Goal: Transaction & Acquisition: Book appointment/travel/reservation

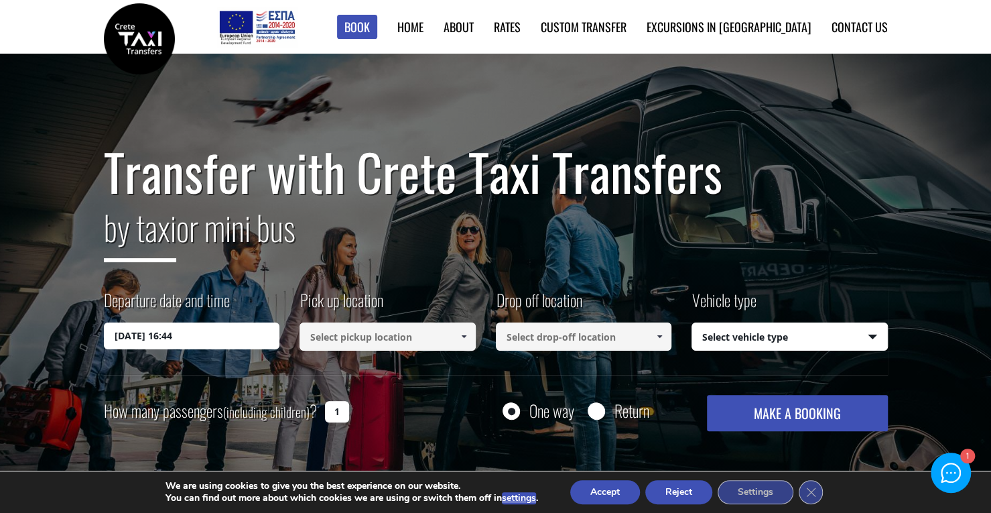
scroll to position [67, 0]
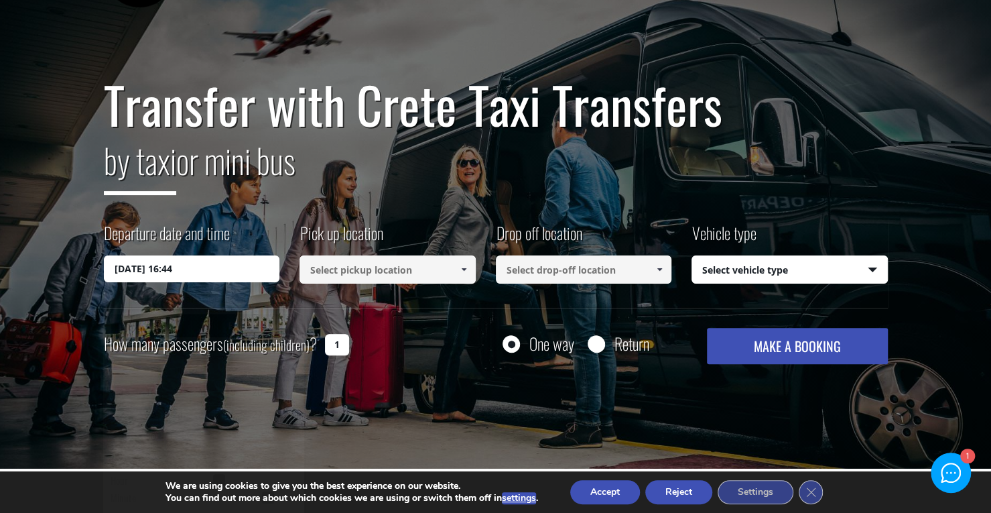
click at [214, 263] on input "14/09/2025 16:44" at bounding box center [192, 268] width 176 height 27
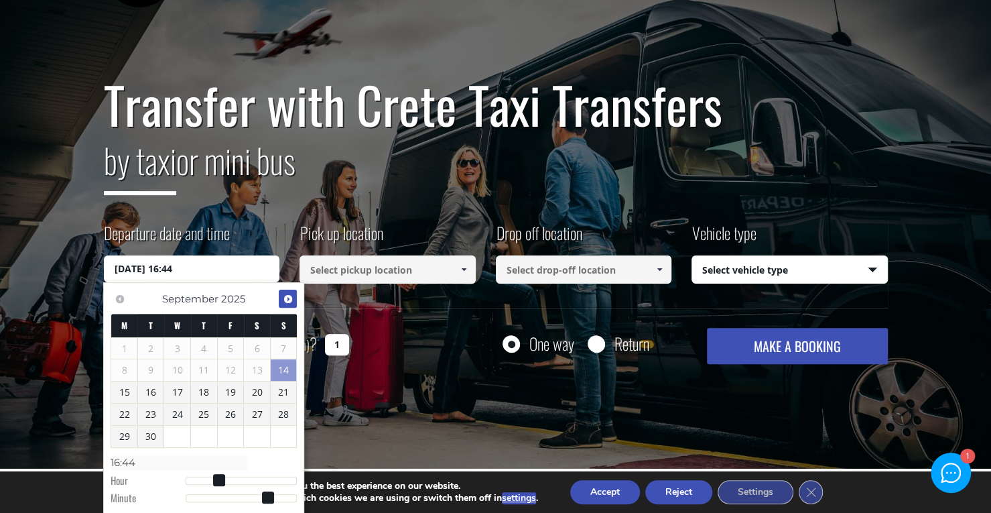
click at [287, 297] on span "Next" at bounding box center [288, 298] width 11 height 11
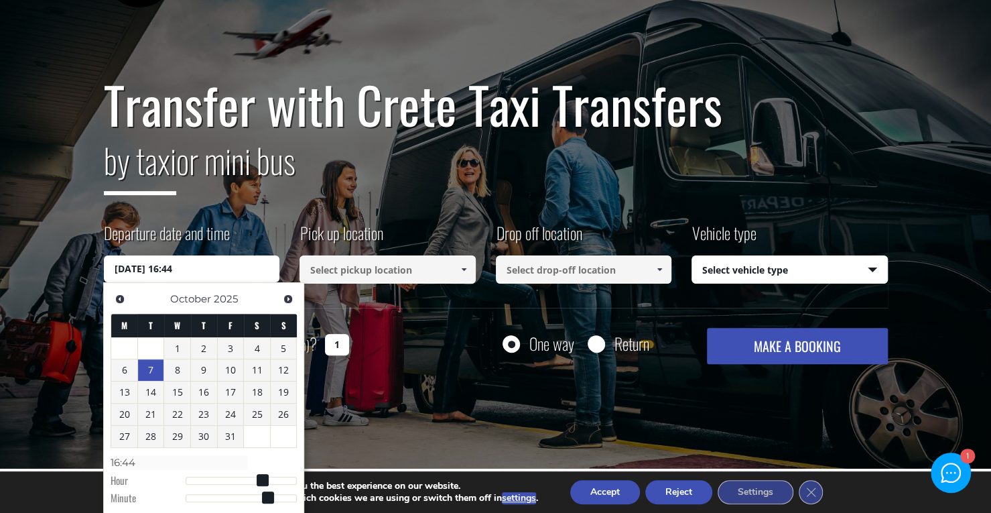
click at [157, 371] on link "7" at bounding box center [151, 369] width 26 height 21
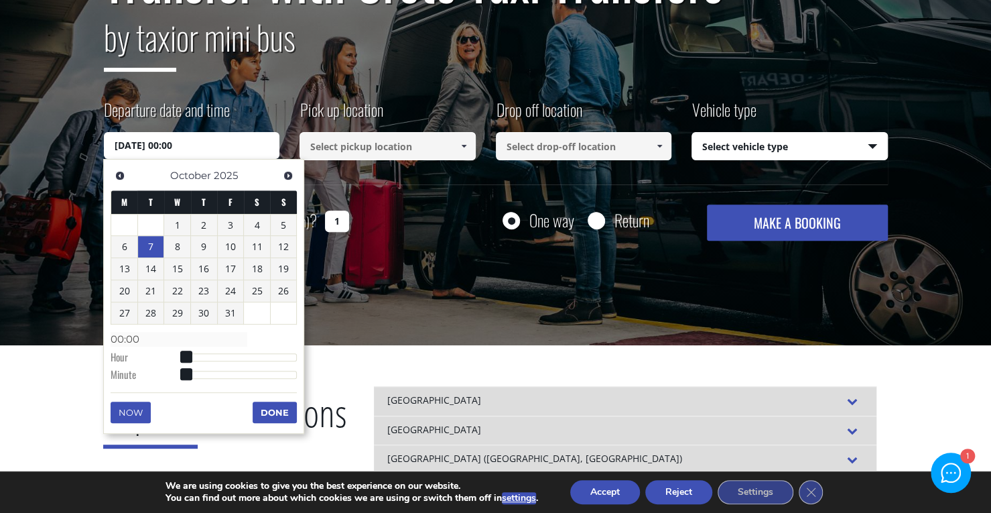
scroll to position [201, 0]
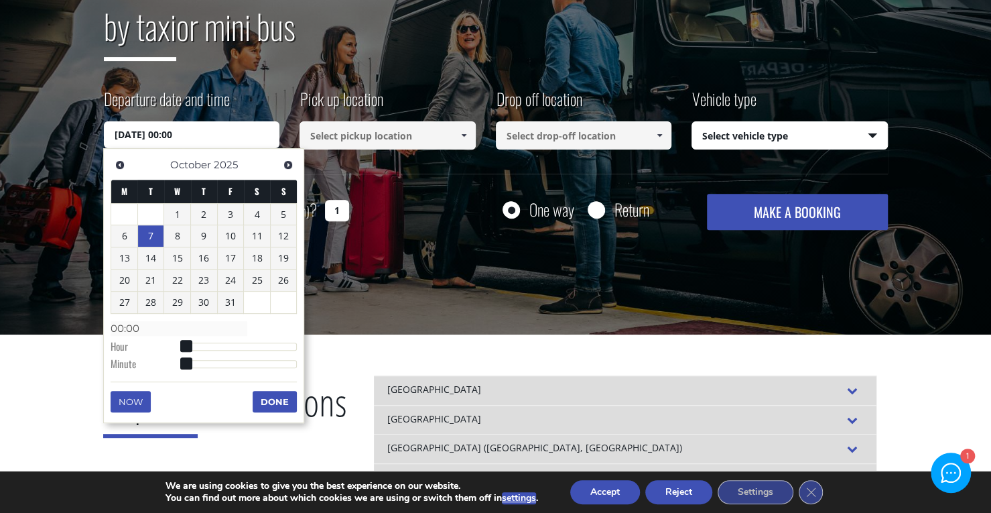
type input "07/10/2025 01:00"
type input "01:00"
type input "07/10/2025 02:00"
type input "02:00"
type input "07/10/2025 03:00"
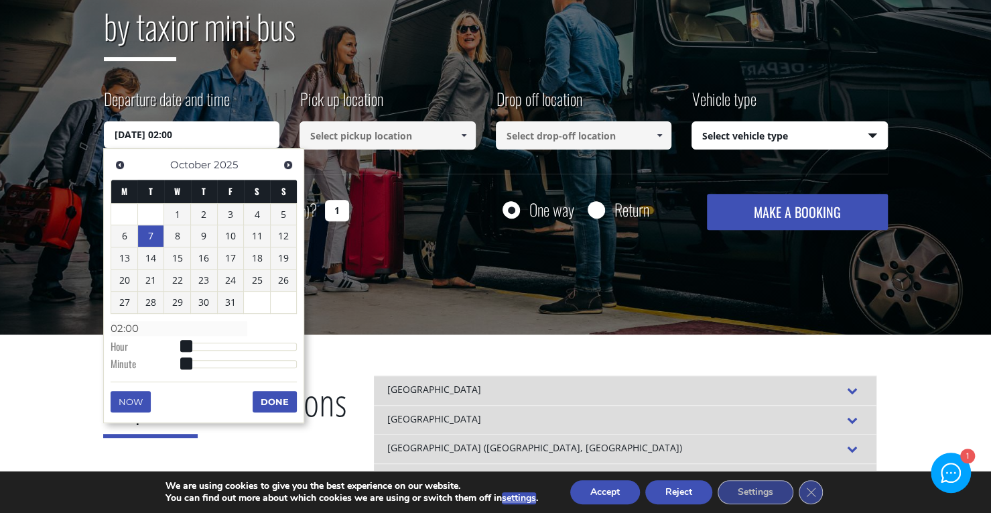
type input "03:00"
type input "07/10/2025 04:00"
type input "04:00"
type input "07/10/2025 05:00"
type input "05:00"
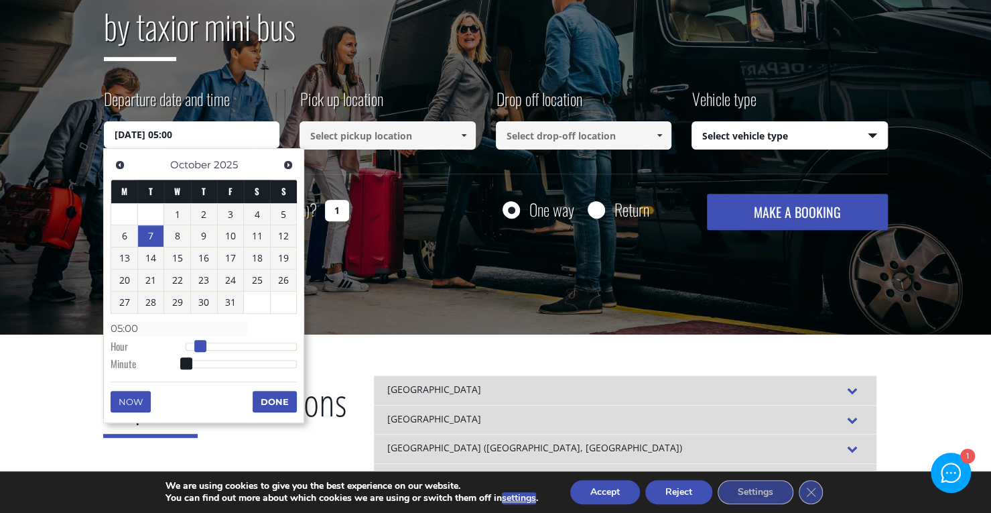
type input "07/10/2025 06:00"
type input "06:00"
drag, startPoint x: 186, startPoint y: 343, endPoint x: 213, endPoint y: 343, distance: 26.8
click at [213, 343] on span at bounding box center [215, 346] width 12 height 12
type input "07/10/2025 06:01"
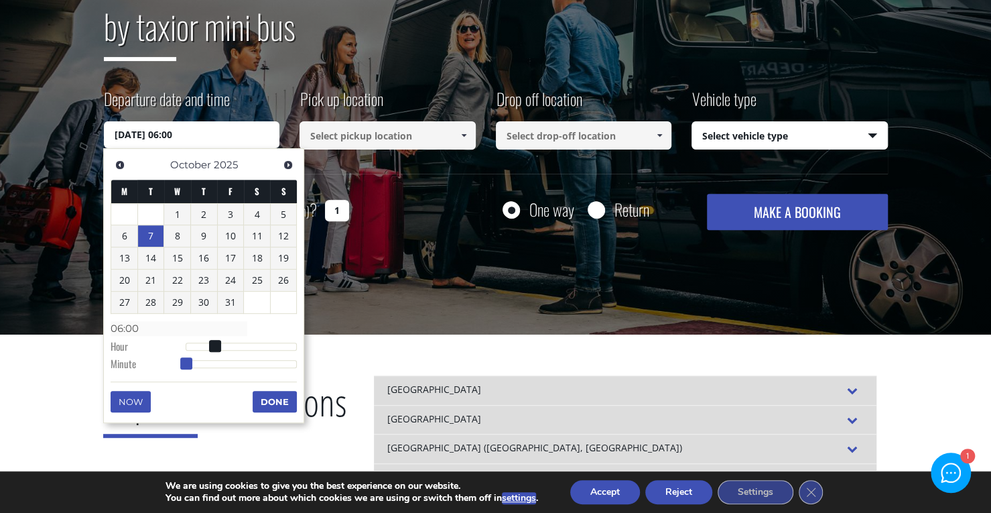
type input "06:01"
type input "07/10/2025 06:02"
type input "06:02"
type input "07/10/2025 06:03"
type input "06:03"
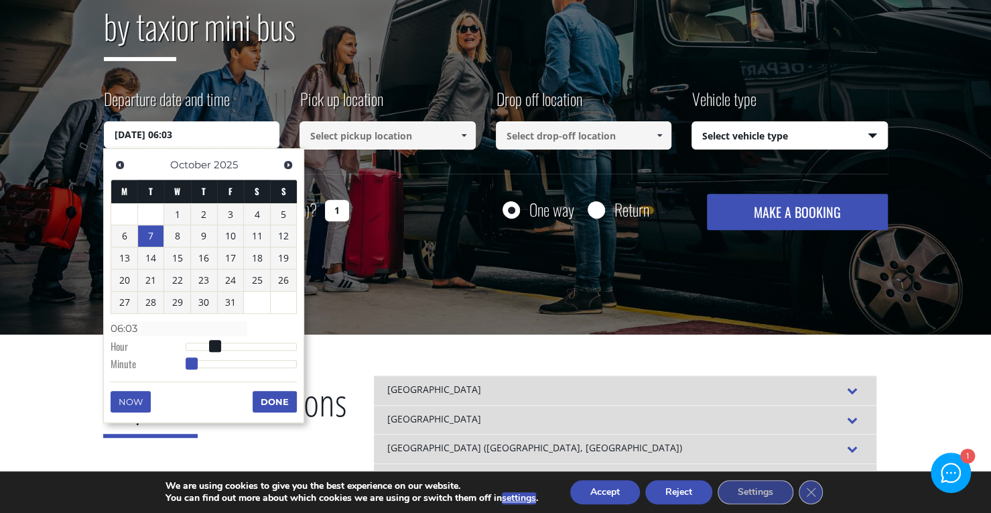
type input "07/10/2025 06:04"
type input "06:04"
type input "07/10/2025 06:05"
type input "06:05"
type input "07/10/2025 06:06"
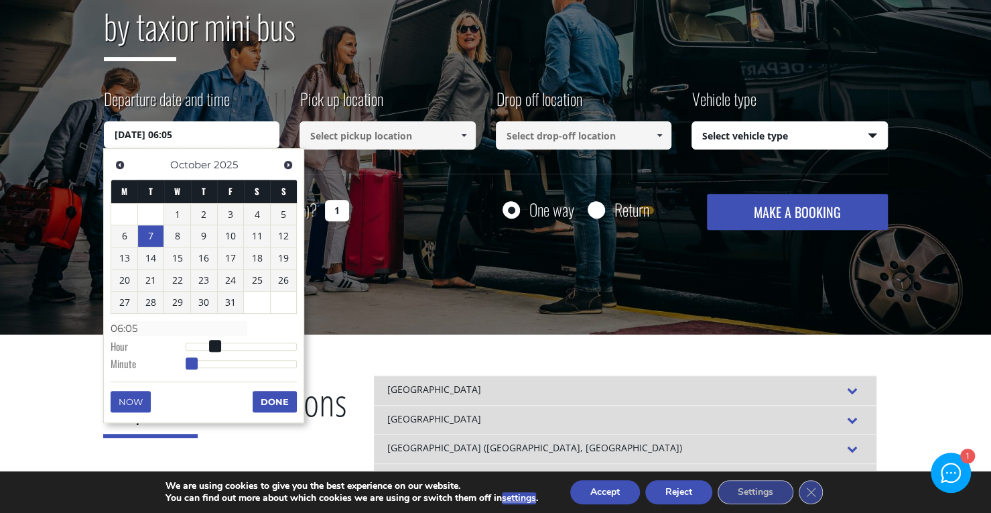
type input "06:06"
type input "07/10/2025 06:07"
type input "06:07"
type input "07/10/2025 06:08"
type input "06:08"
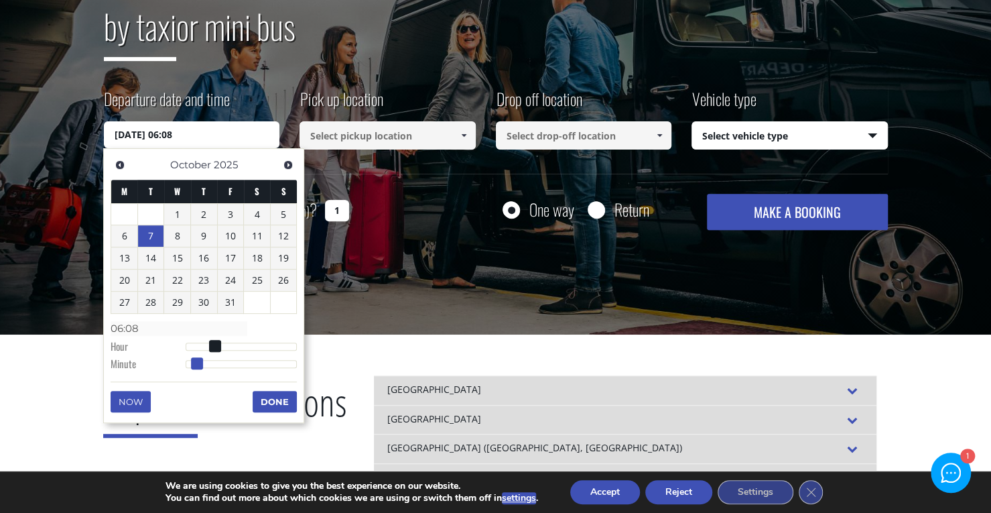
type input "07/10/2025 06:11"
type input "06:11"
type input "07/10/2025 06:12"
type input "06:12"
type input "07/10/2025 06:13"
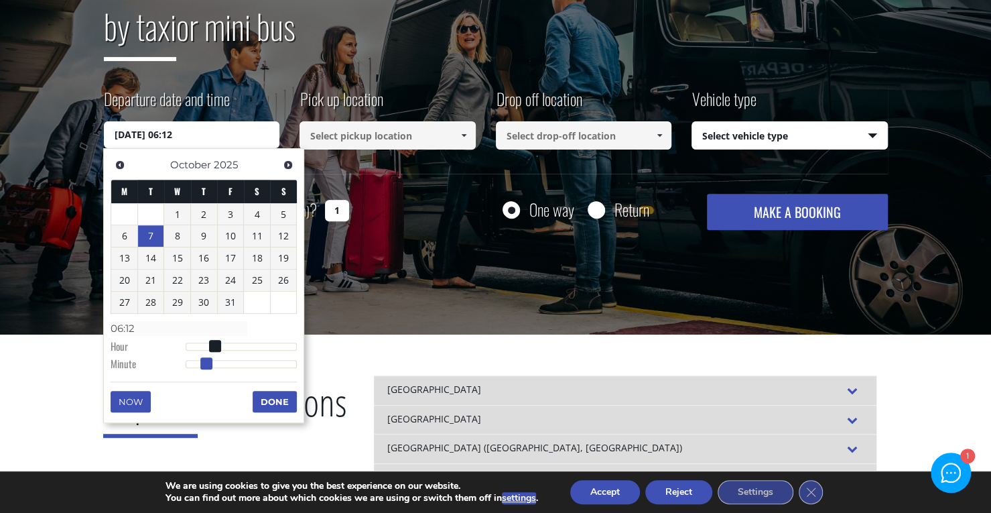
type input "06:13"
type input "07/10/2025 06:15"
type input "06:15"
type input "07/10/2025 06:16"
type input "06:16"
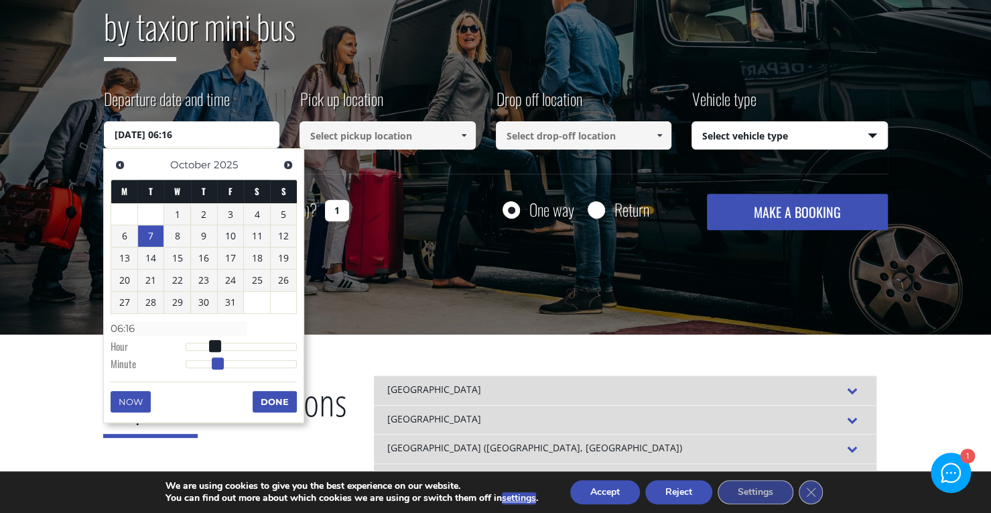
type input "07/10/2025 06:17"
type input "06:17"
type input "07/10/2025 06:18"
type input "06:18"
type input "07/10/2025 06:19"
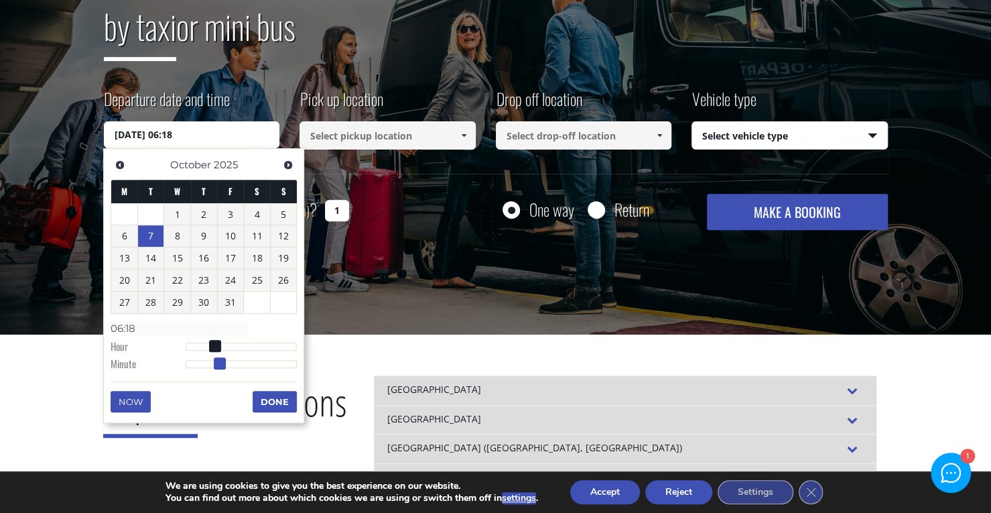
type input "06:19"
type input "07/10/2025 06:20"
type input "06:20"
type input "07/10/2025 06:21"
type input "06:21"
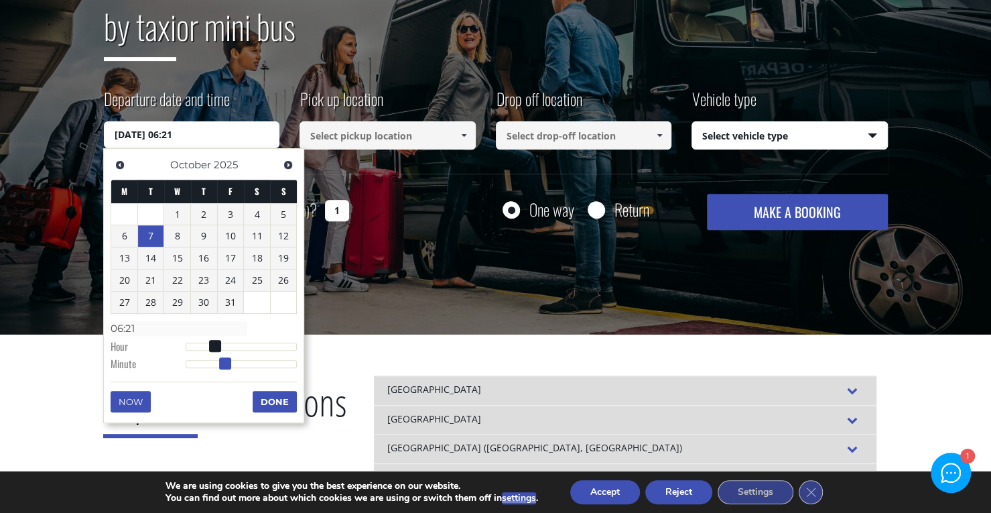
type input "07/10/2025 06:22"
type input "06:22"
type input "07/10/2025 06:23"
type input "06:23"
type input "07/10/2025 06:24"
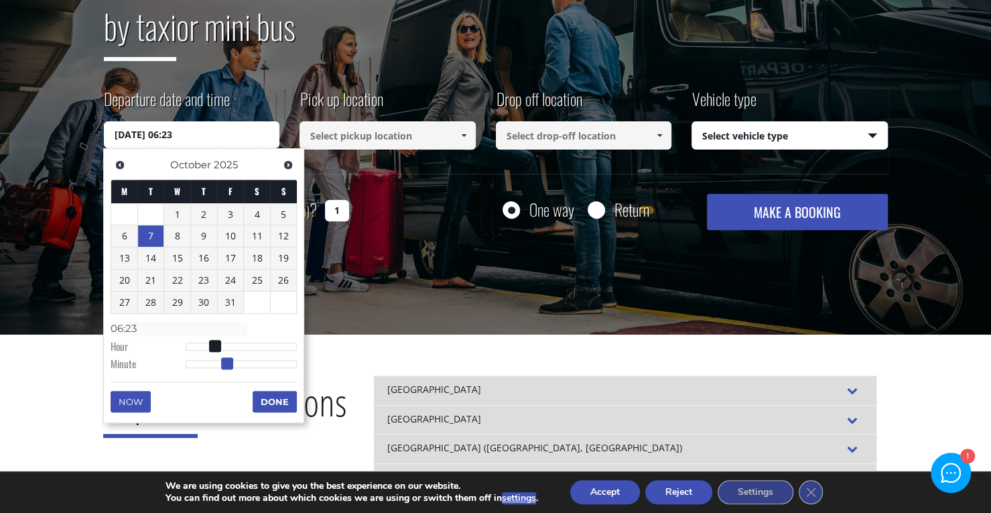
type input "06:24"
type input "07/10/2025 06:25"
type input "06:25"
drag, startPoint x: 188, startPoint y: 362, endPoint x: 234, endPoint y: 364, distance: 46.2
click at [234, 364] on span at bounding box center [232, 363] width 12 height 12
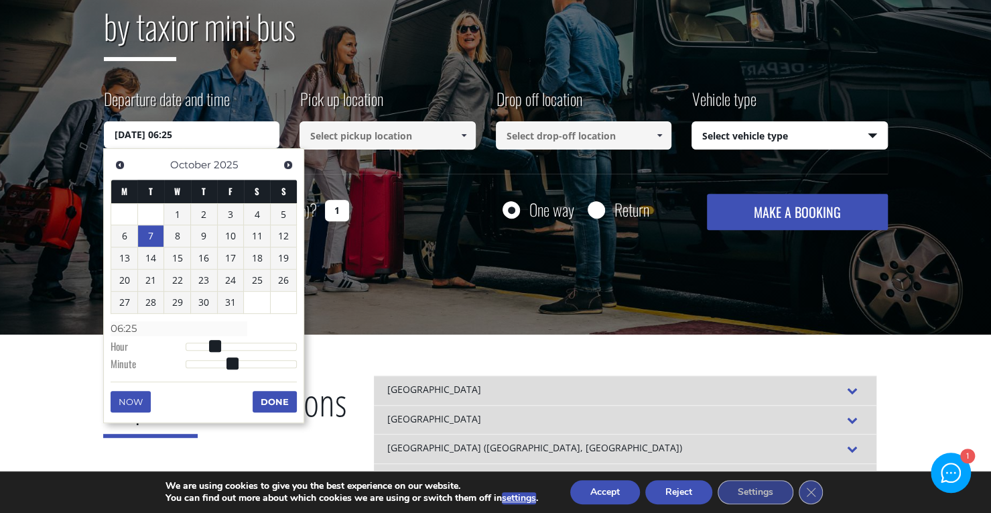
click at [269, 397] on button "Done" at bounding box center [275, 401] width 44 height 21
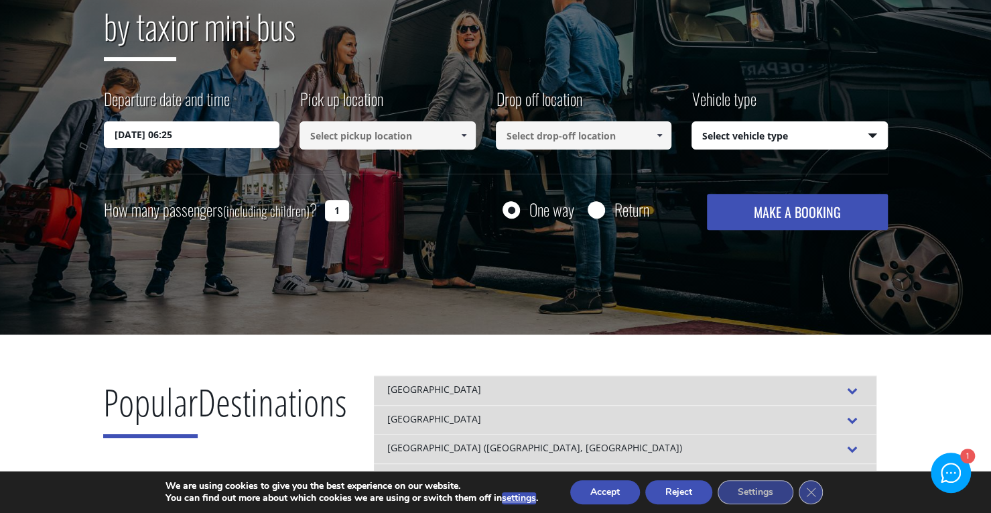
click at [356, 137] on input at bounding box center [387, 135] width 176 height 28
click at [469, 134] on link at bounding box center [463, 135] width 22 height 28
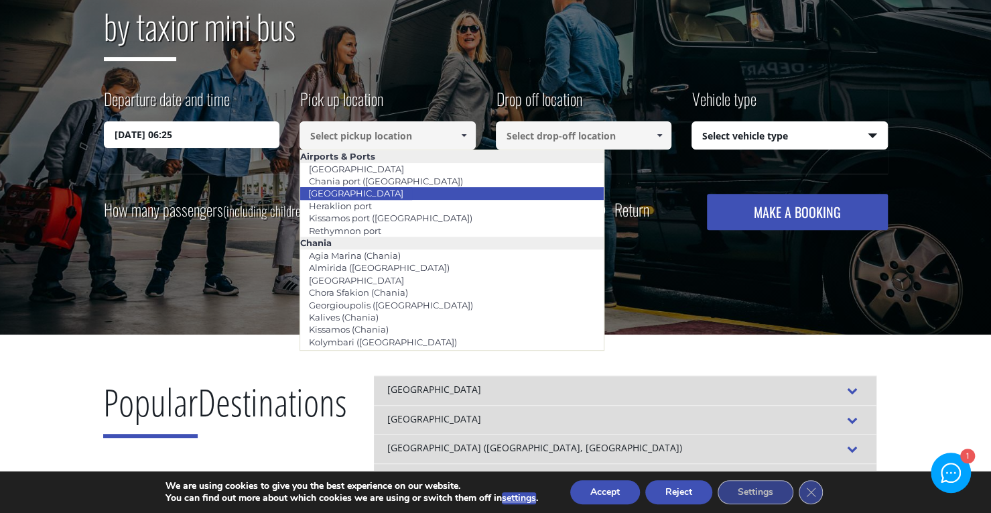
click at [377, 196] on link "[GEOGRAPHIC_DATA]" at bounding box center [355, 193] width 113 height 19
type input "[GEOGRAPHIC_DATA]"
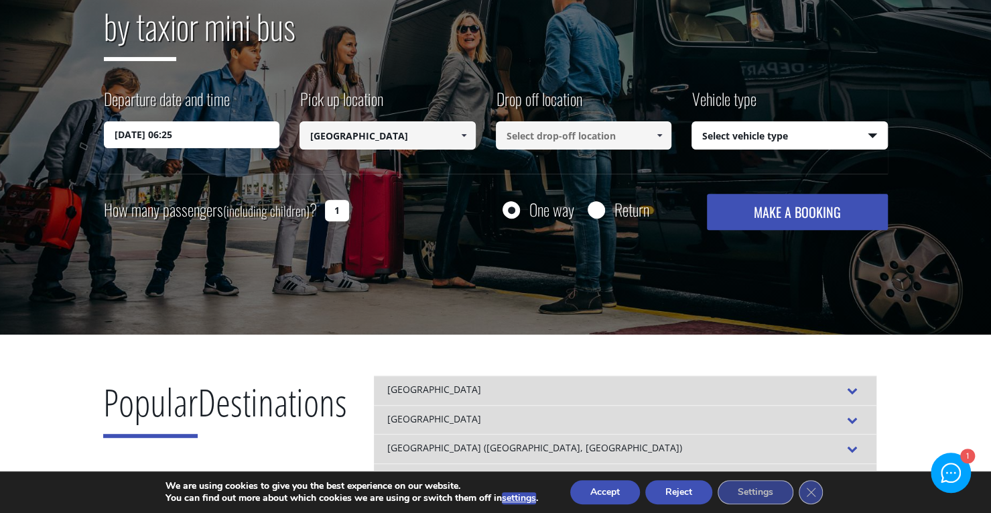
click at [527, 139] on input at bounding box center [584, 135] width 176 height 28
click at [658, 139] on span at bounding box center [659, 135] width 11 height 11
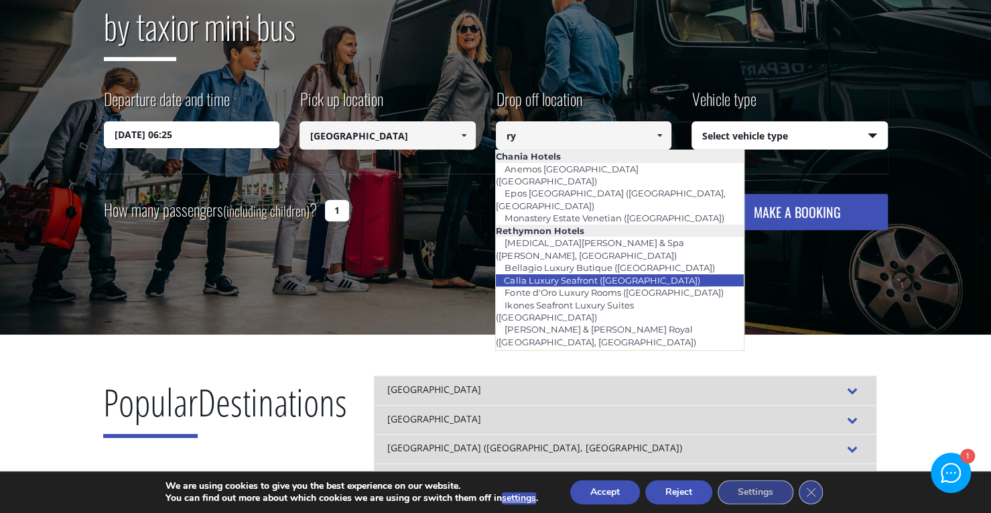
scroll to position [268, 0]
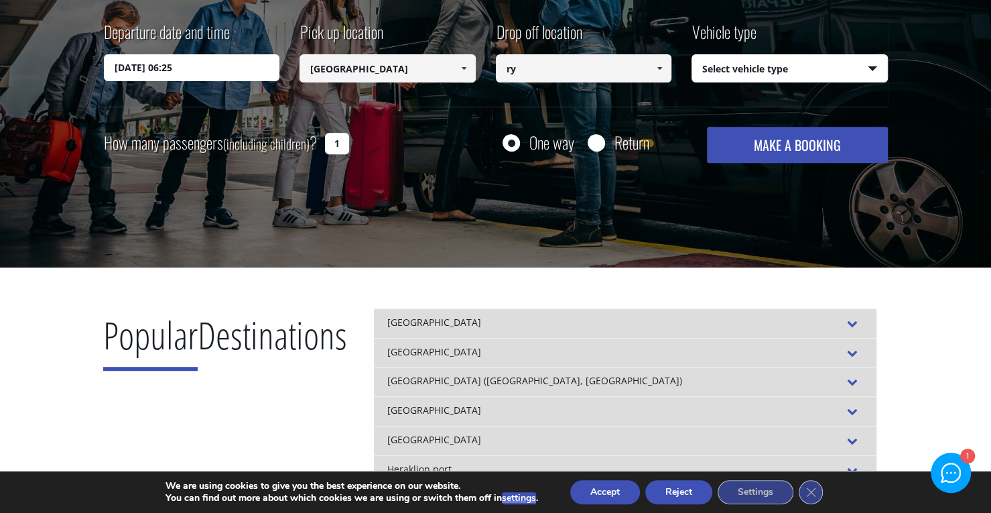
type input "r"
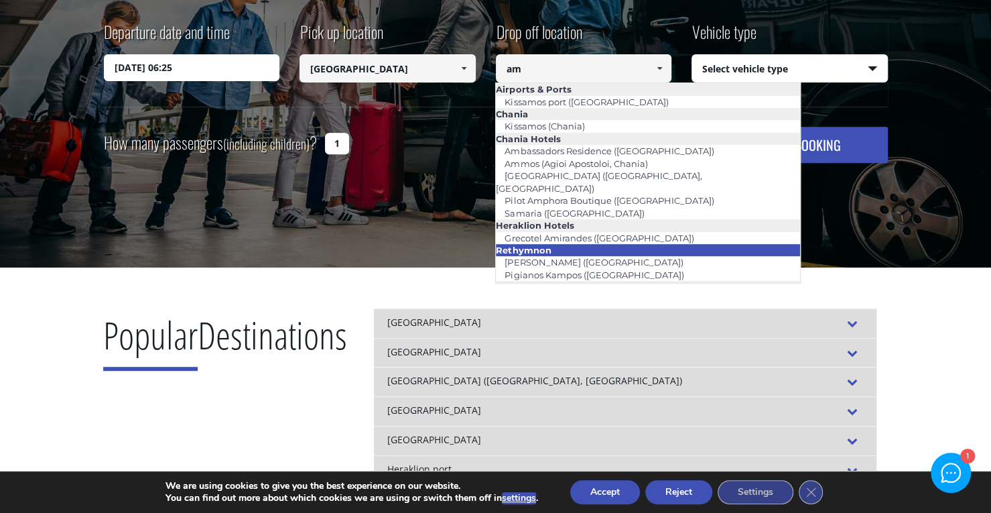
scroll to position [67, 0]
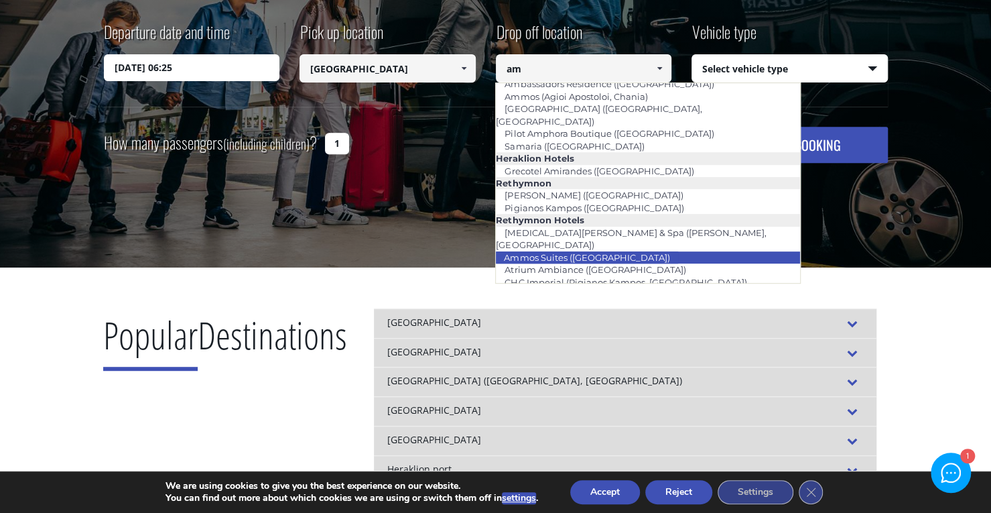
click at [661, 251] on li "Ammos Suites ([GEOGRAPHIC_DATA])" at bounding box center [648, 257] width 304 height 12
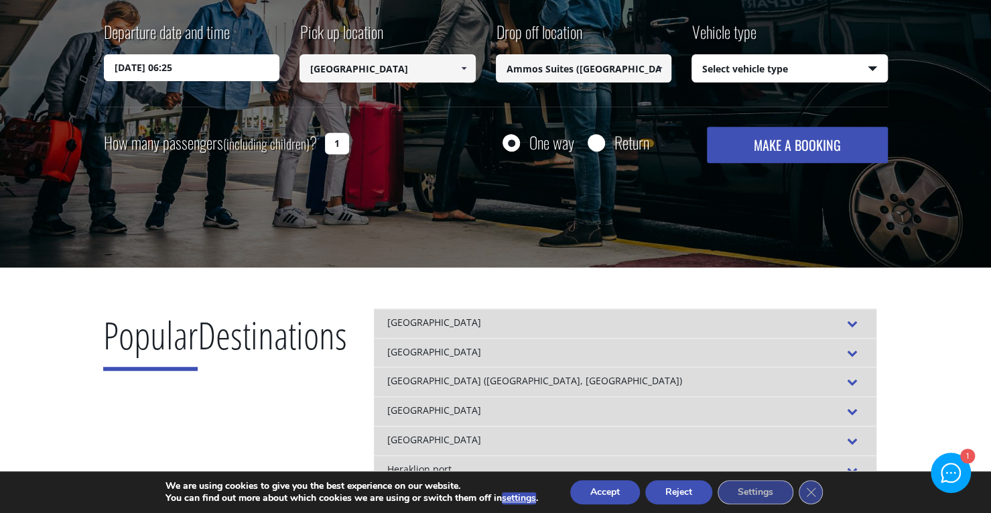
type input "Ammos Suites ([GEOGRAPHIC_DATA])"
click at [768, 73] on select "Select vehicle type Taxi (4 passengers) Mercedes E Class Mini Van (7 passengers…" at bounding box center [789, 69] width 195 height 28
select select "540"
click at [692, 55] on select "Select vehicle type Taxi (4 passengers) Mercedes E Class Mini Van (7 passengers…" at bounding box center [789, 69] width 195 height 28
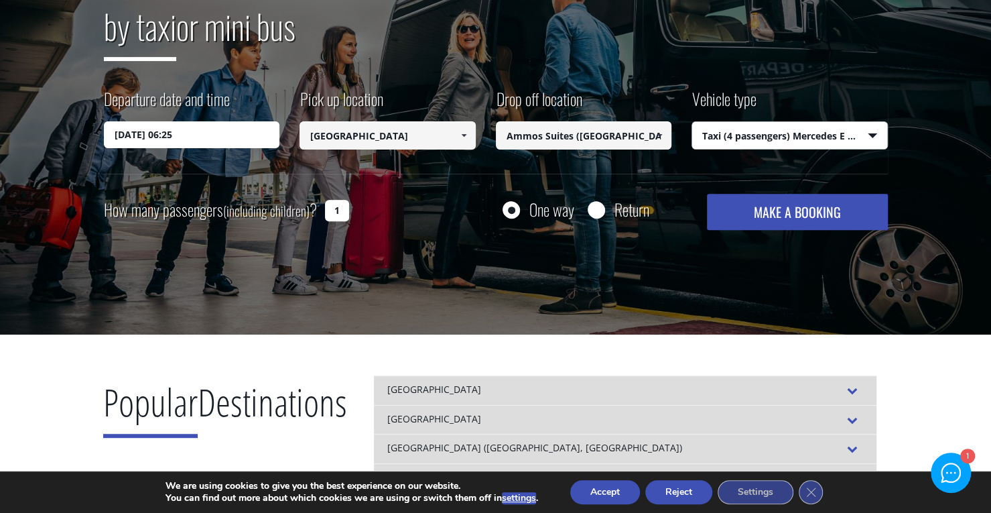
click at [341, 208] on input "1" at bounding box center [337, 210] width 24 height 21
type input "2"
click at [435, 194] on div "How many passengers (including children) ? 2 One way Return MAKE A BOOKING Plea…" at bounding box center [496, 212] width 784 height 36
click at [592, 213] on input "Return" at bounding box center [596, 210] width 17 height 17
radio input "true"
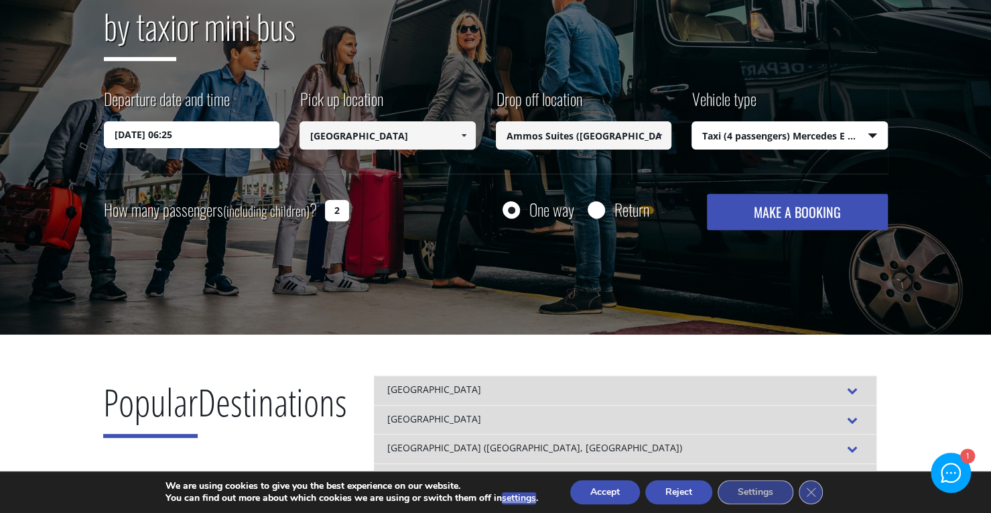
type input "Ammos Suites ([GEOGRAPHIC_DATA])"
type input "[GEOGRAPHIC_DATA]"
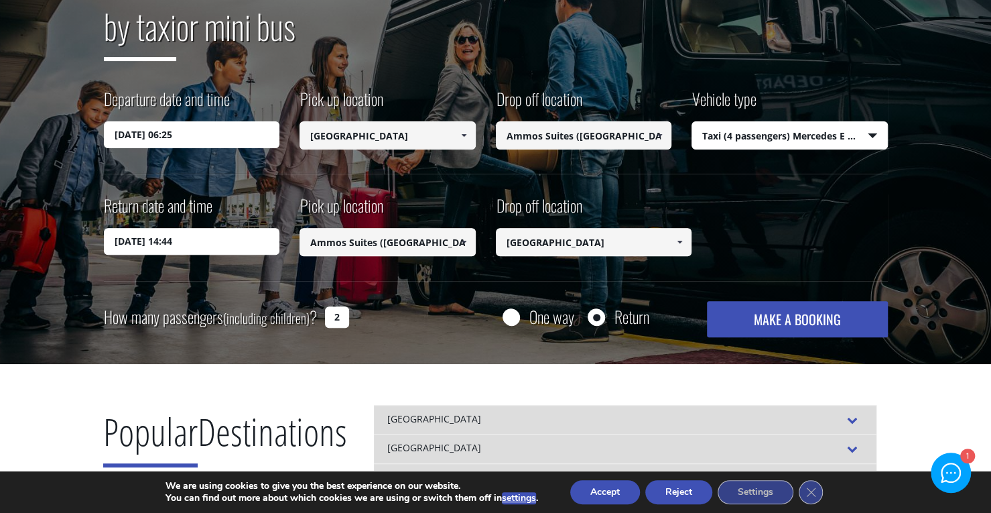
click at [226, 244] on input "15/09/2025 14:44" at bounding box center [192, 241] width 176 height 27
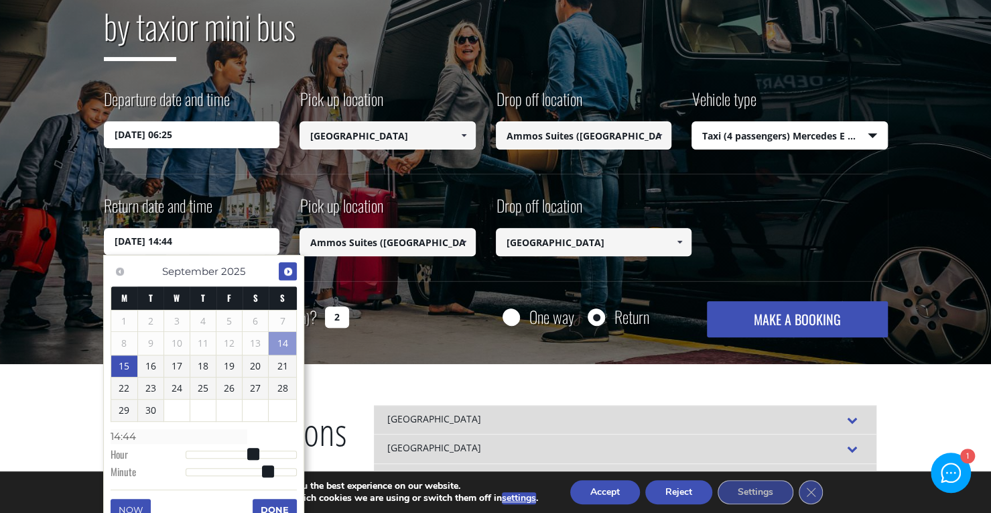
click at [289, 268] on span "Next" at bounding box center [288, 271] width 11 height 11
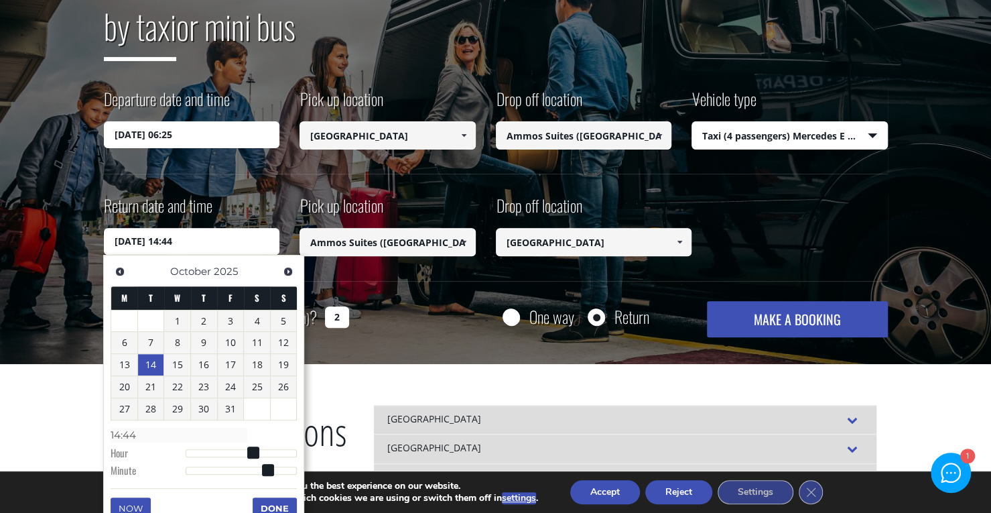
click at [143, 366] on link "14" at bounding box center [151, 364] width 26 height 21
type input "14/10/2025 15:44"
type input "15:44"
type input "14/10/2025 16:44"
type input "16:44"
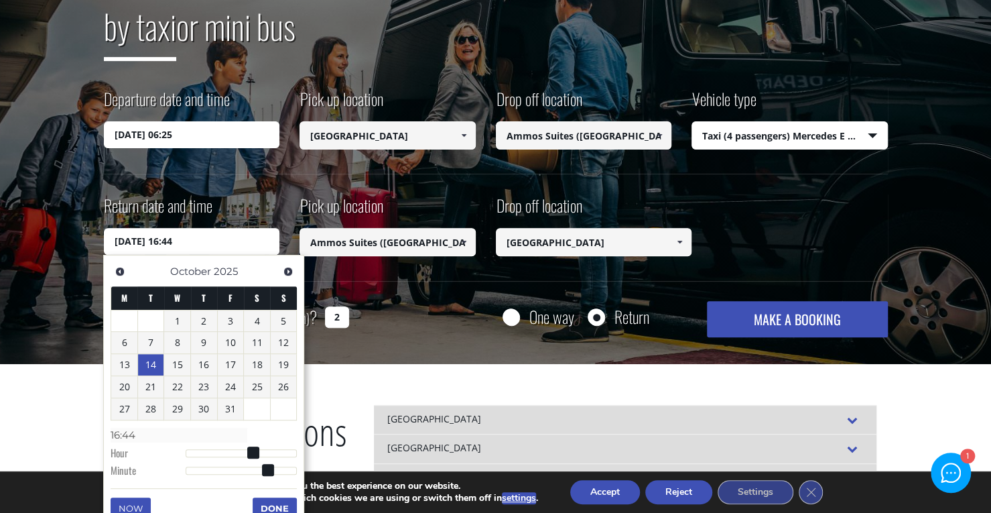
type input "14/10/2025 17:44"
type input "17:44"
type input "14/10/2025 18:44"
type input "18:44"
type input "14/10/2025 19:44"
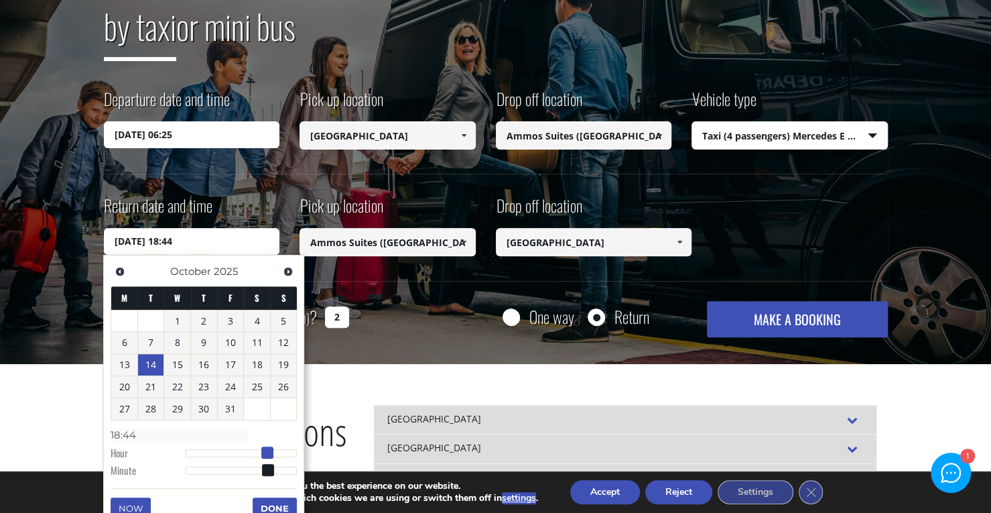
type input "19:44"
type input "14/10/2025 20:44"
type input "20:44"
type input "14/10/2025 21:44"
type input "21:44"
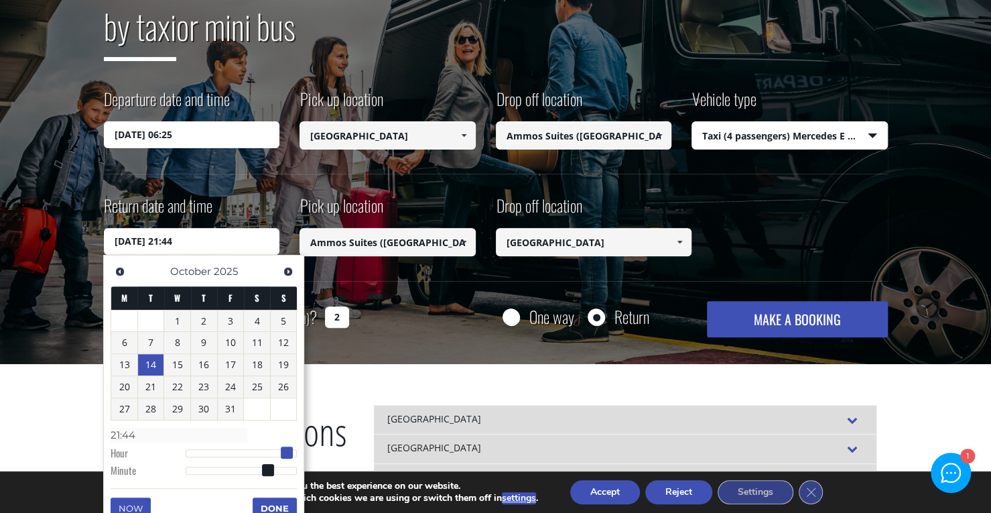
type input "14/10/2025 22:44"
type input "22:44"
type input "14/10/2025 23:44"
type input "23:44"
drag, startPoint x: 252, startPoint y: 451, endPoint x: 293, endPoint y: 453, distance: 41.6
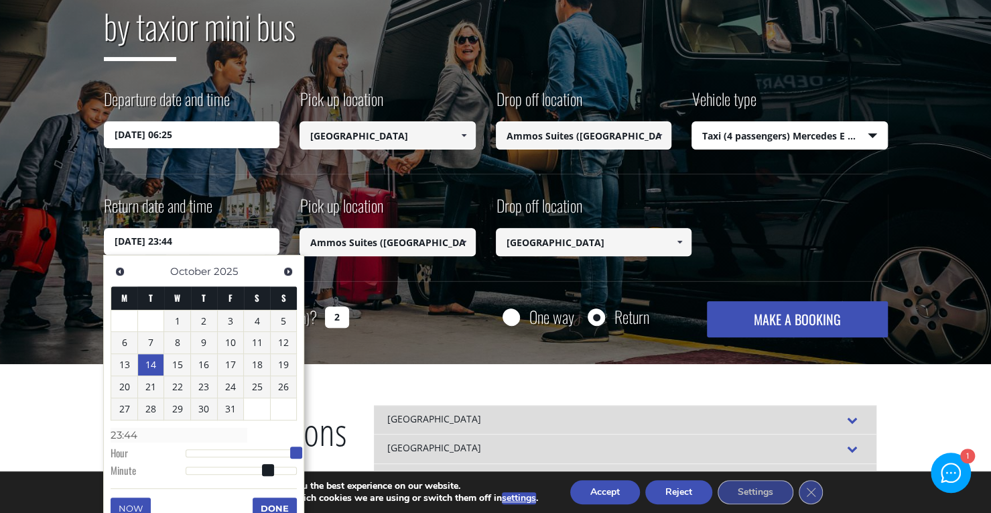
click at [293, 453] on span at bounding box center [296, 452] width 12 height 12
type input "14/10/2025 23:43"
type input "23:43"
type input "14/10/2025 23:41"
type input "23:41"
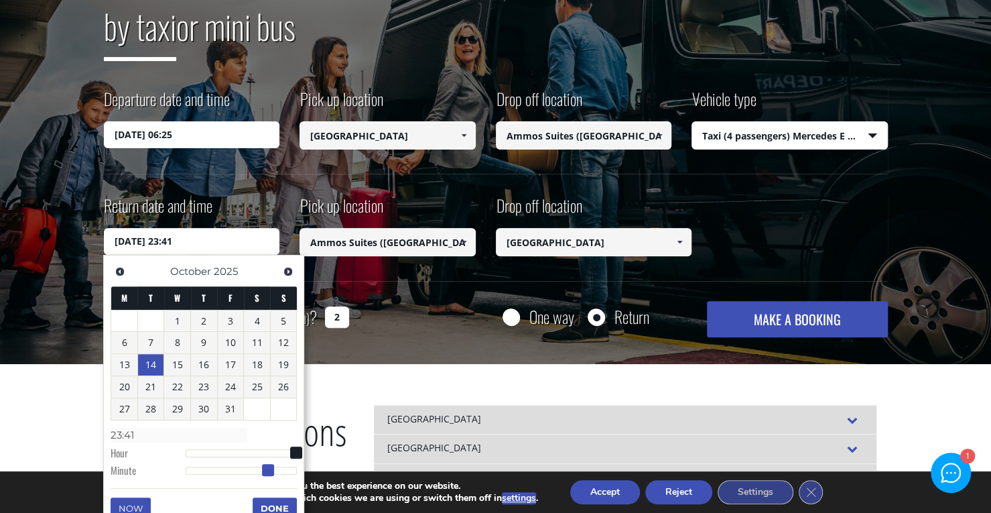
type input "14/10/2025 23:37"
type input "23:37"
type input "14/10/2025 23:33"
type input "23:33"
type input "14/10/2025 23:27"
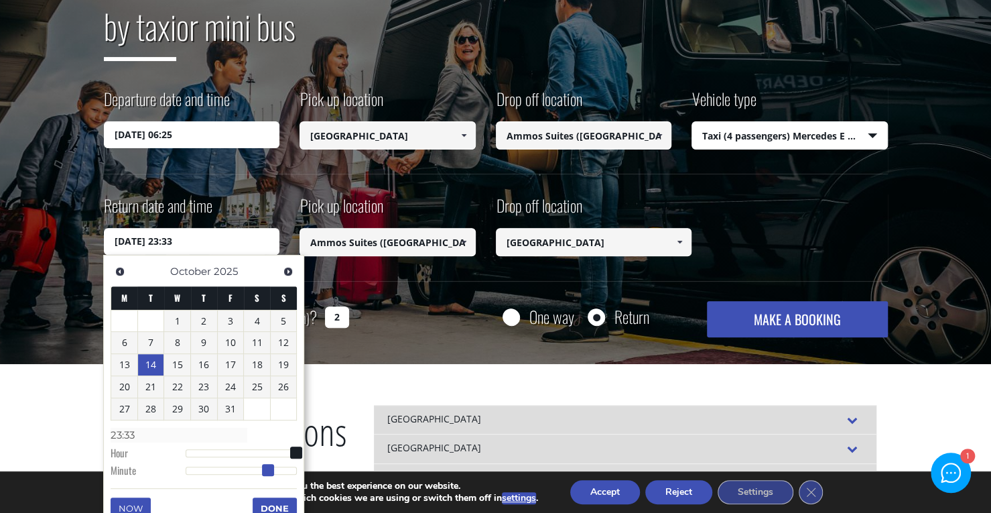
type input "23:27"
type input "14/10/2025 23:24"
type input "23:24"
type input "14/10/2025 23:23"
type input "23:23"
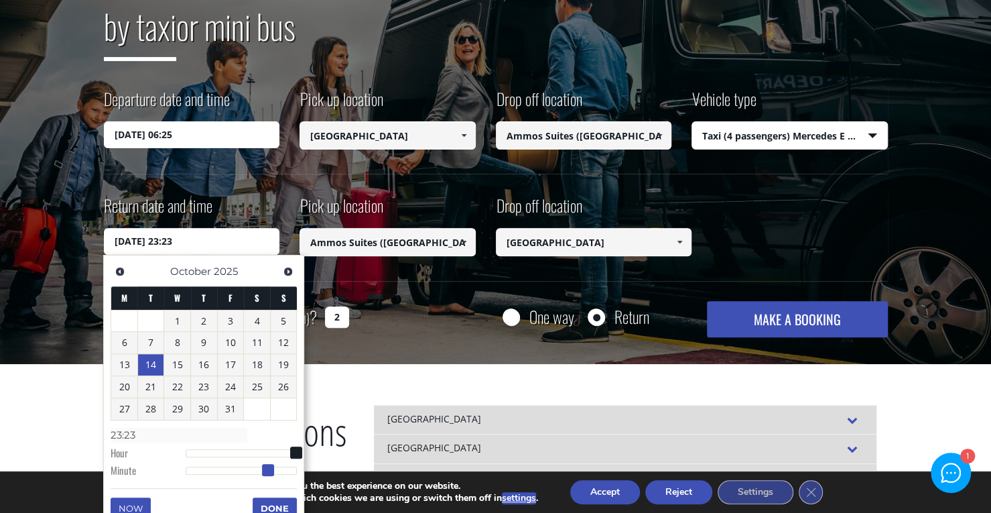
type input "14/10/2025 23:21"
type input "23:21"
type input "14/10/2025 23:20"
type input "23:20"
type input "14/10/2025 23:17"
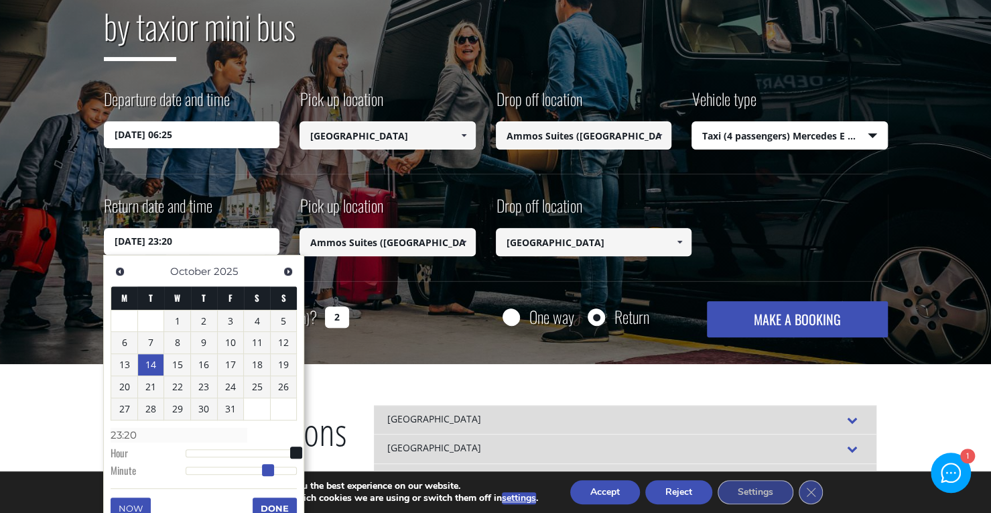
type input "23:17"
type input "14/10/2025 23:14"
type input "23:14"
type input "14/10/2025 23:11"
type input "23:11"
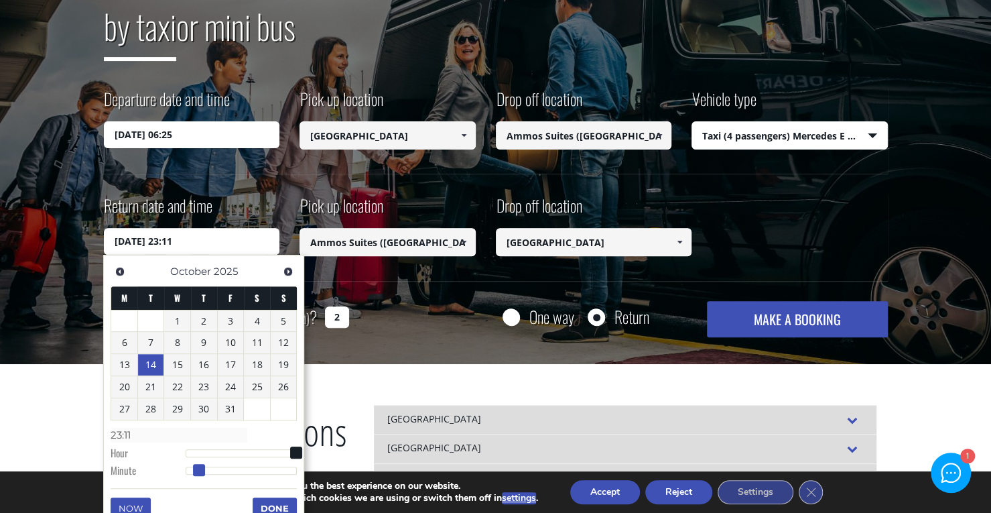
type input "14/10/2025 23:07"
type input "23:07"
type input "14/10/2025 23:01"
type input "23:01"
type input "14/10/2025 23:00"
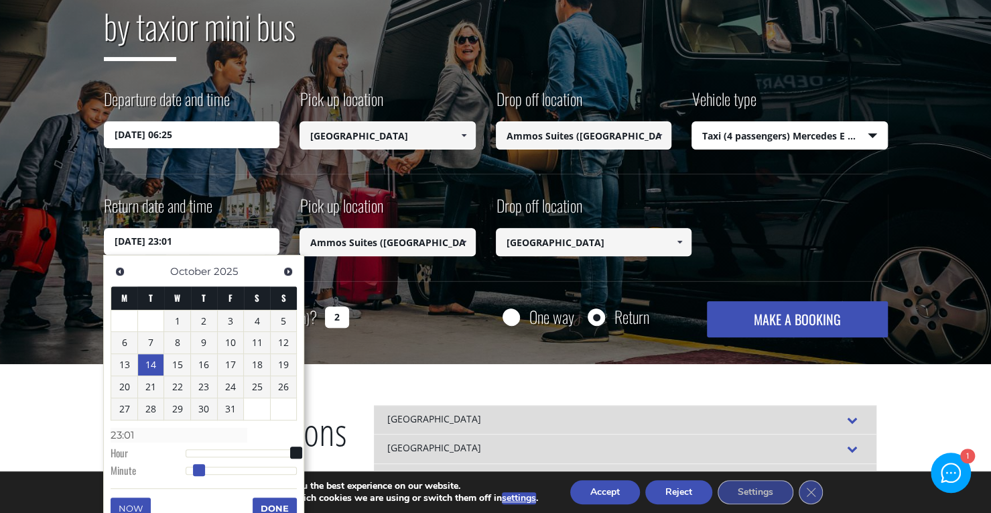
type input "23:00"
drag, startPoint x: 269, startPoint y: 469, endPoint x: 155, endPoint y: 463, distance: 114.1
click at [155, 463] on dl "Time 23:00 Hour Minute Second Millisecond Microsecond Time Zone -1200 -1100 -10…" at bounding box center [204, 451] width 186 height 57
click at [277, 507] on button "Done" at bounding box center [275, 507] width 44 height 21
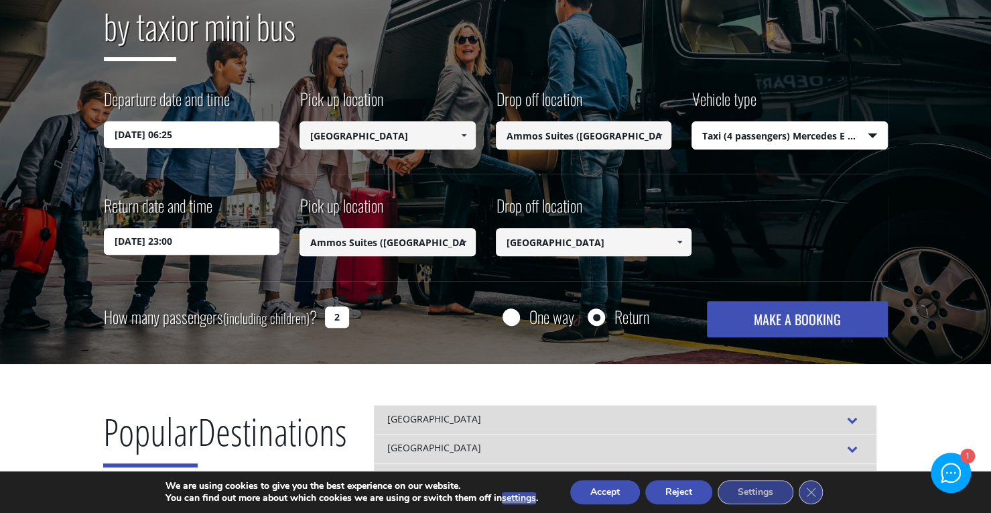
click at [741, 318] on button "MAKE A BOOKING" at bounding box center [797, 319] width 180 height 36
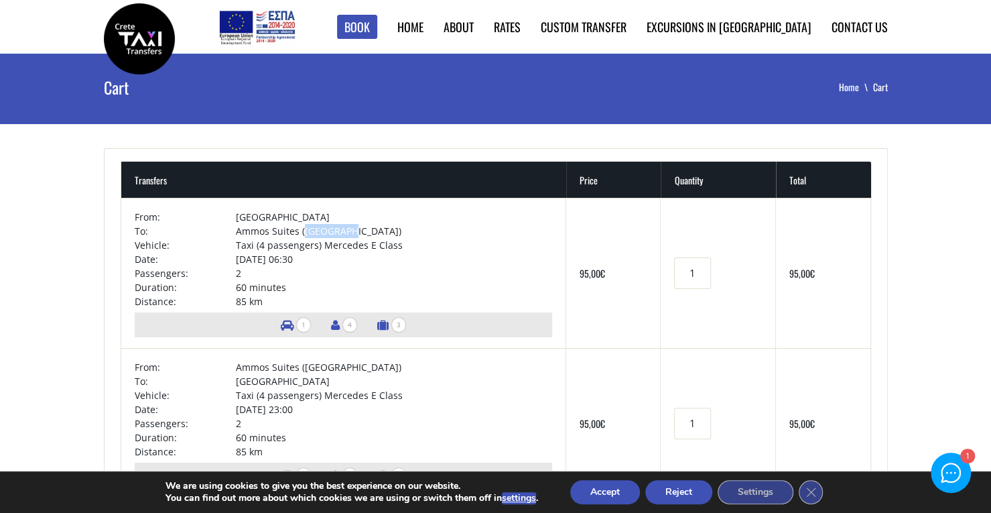
drag, startPoint x: 352, startPoint y: 228, endPoint x: 301, endPoint y: 230, distance: 51.0
click at [301, 230] on td "Ammos Suites ([GEOGRAPHIC_DATA])" at bounding box center [394, 231] width 316 height 14
copy td "Rethymnon"
